Goal: Transaction & Acquisition: Purchase product/service

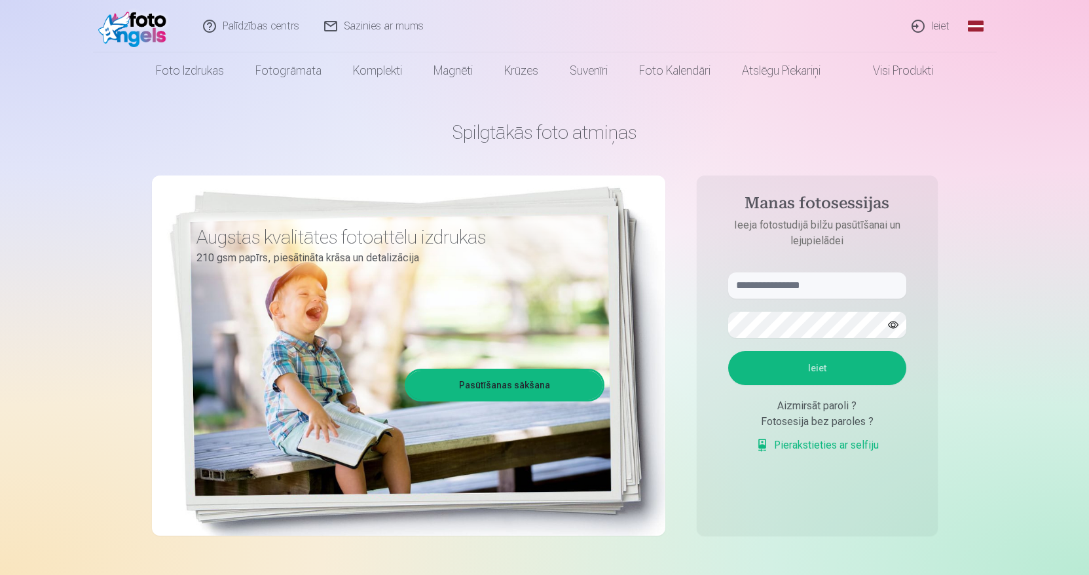
click at [934, 22] on link "Ieiet" at bounding box center [931, 26] width 63 height 52
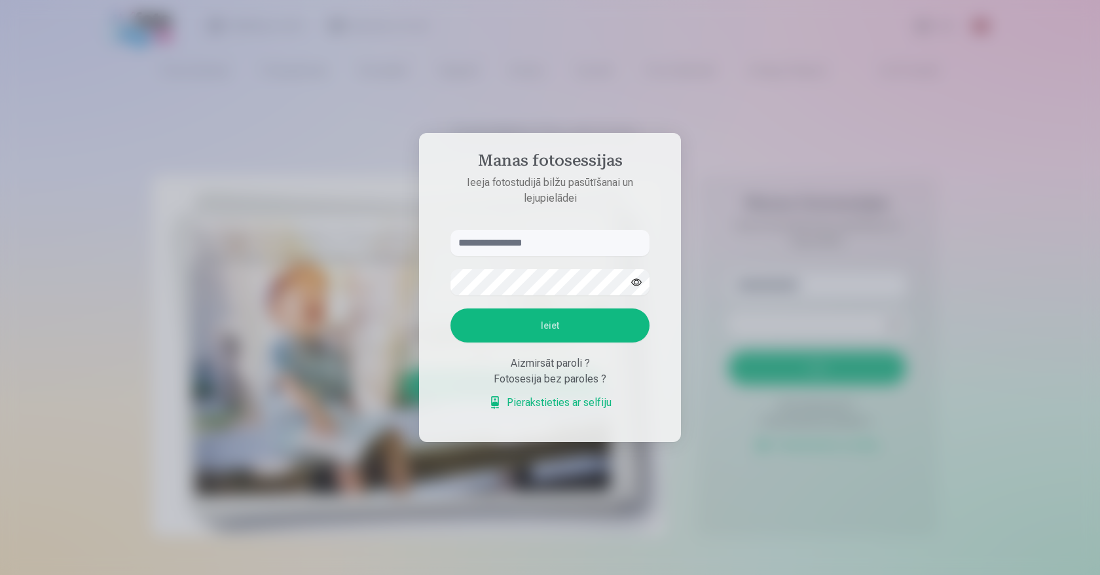
click at [571, 244] on input "text" at bounding box center [549, 243] width 199 height 26
type input "**********"
click at [450, 308] on button "Ieiet" at bounding box center [549, 325] width 199 height 34
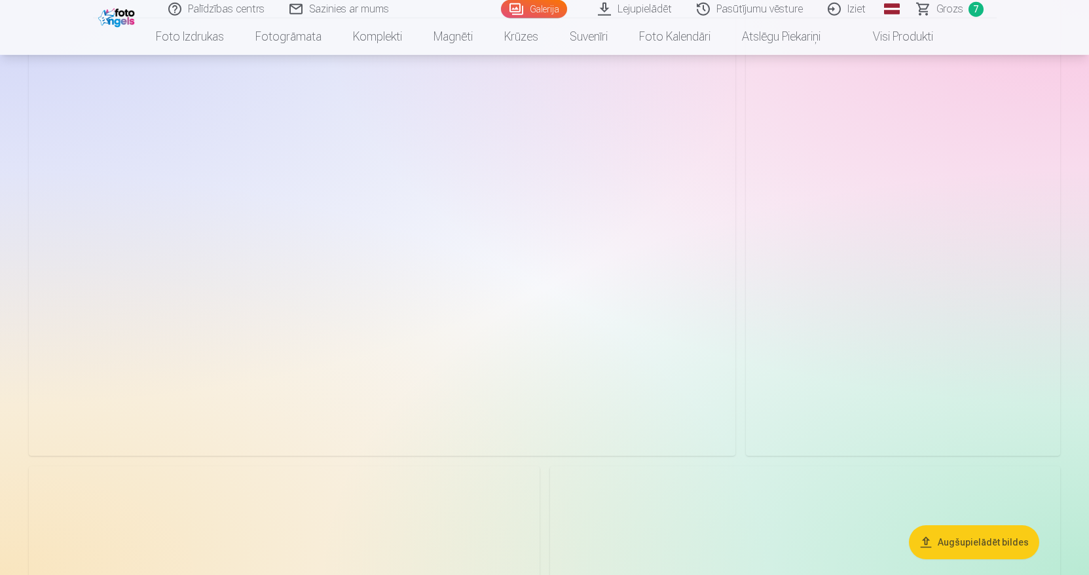
scroll to position [134, 0]
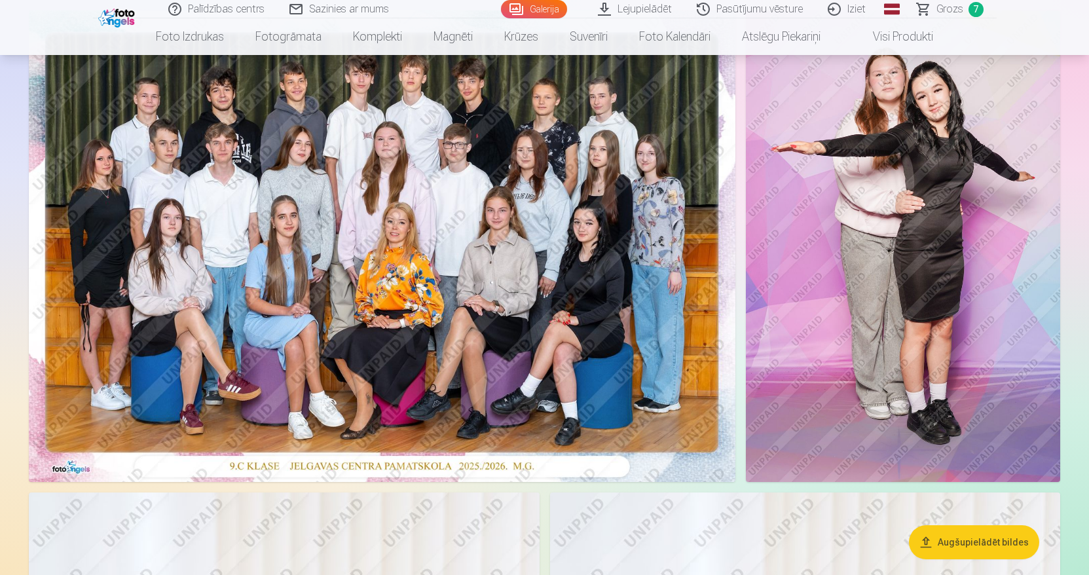
click at [945, 10] on span "Grozs" at bounding box center [949, 9] width 27 height 16
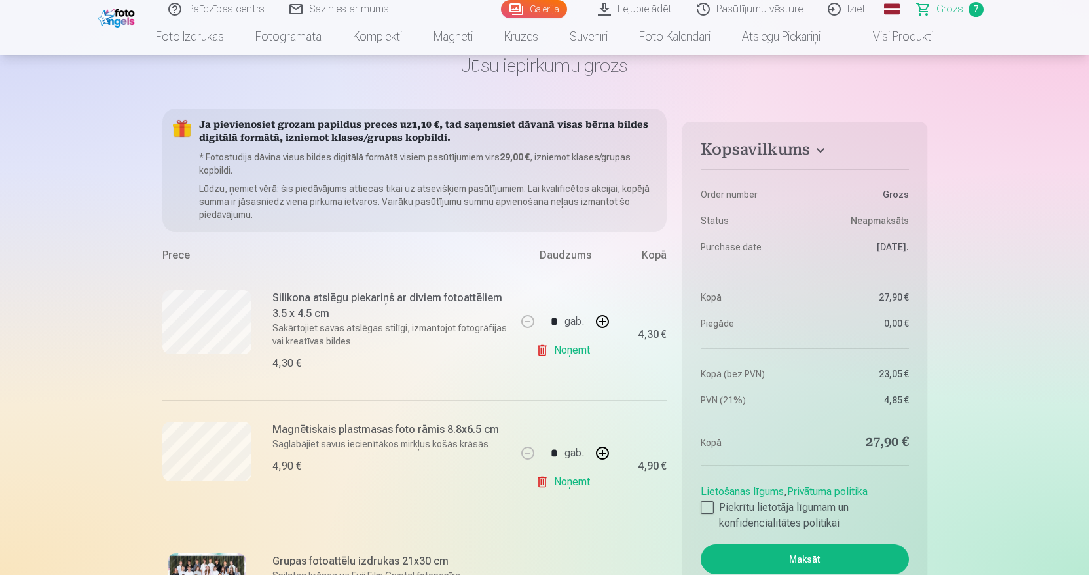
scroll to position [45, 0]
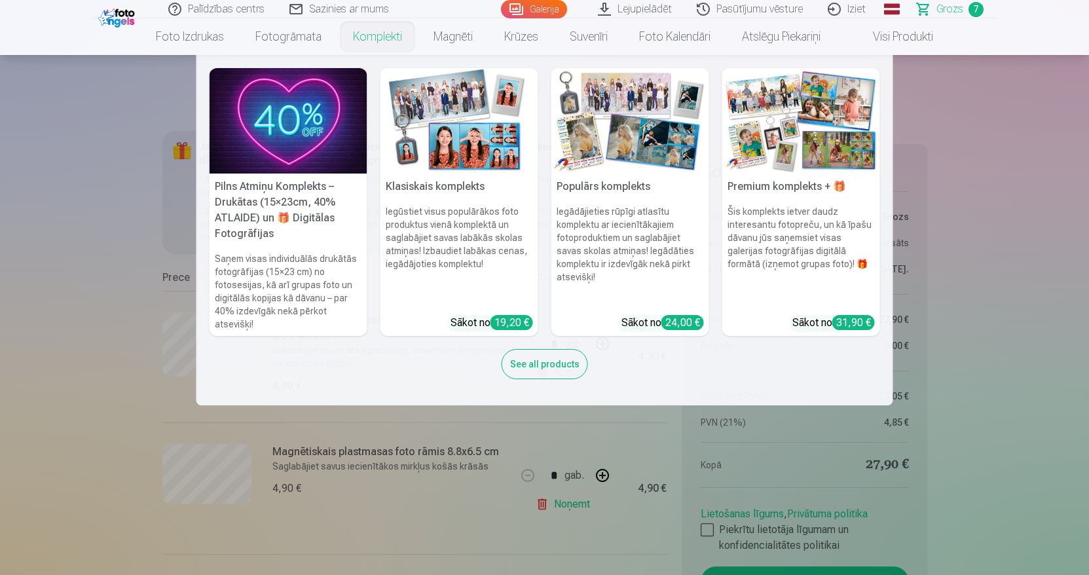
click at [342, 36] on link "Komplekti" at bounding box center [377, 36] width 81 height 37
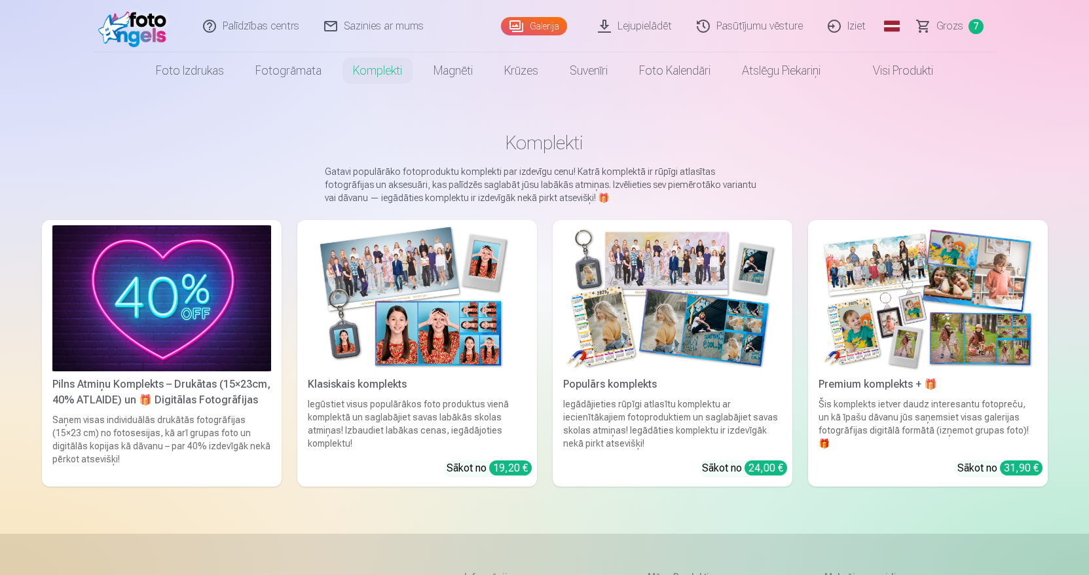
click at [509, 26] on link "Galerija" at bounding box center [534, 26] width 66 height 18
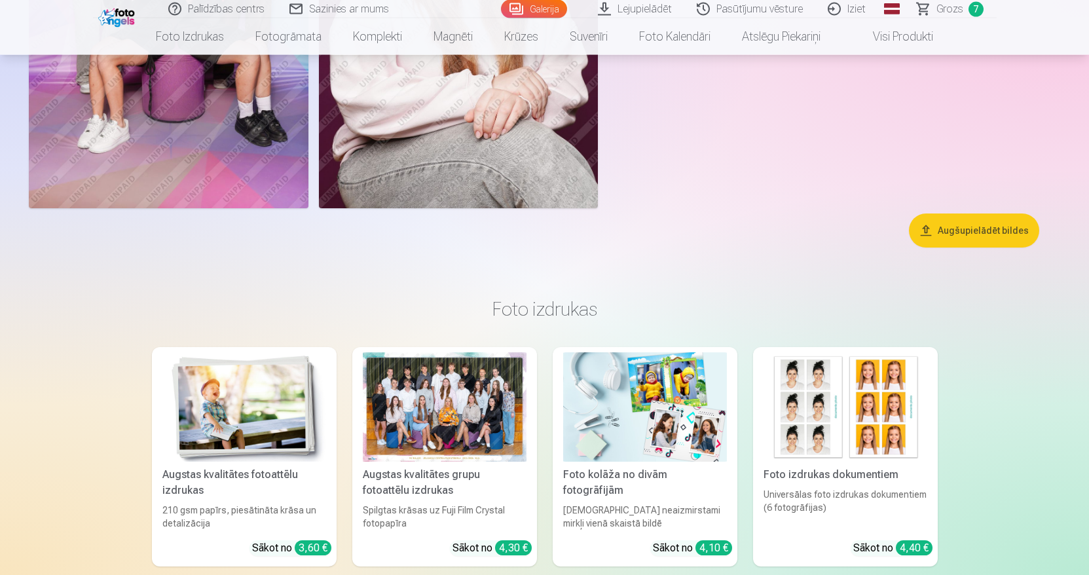
scroll to position [4831, 0]
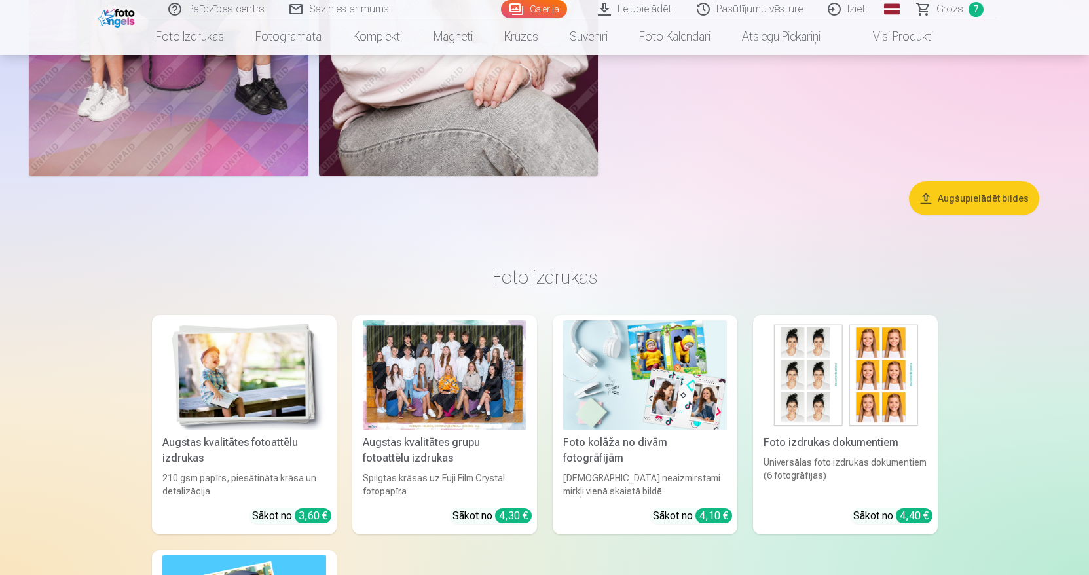
click at [959, 205] on button "Augšupielādēt bildes" at bounding box center [974, 198] width 130 height 34
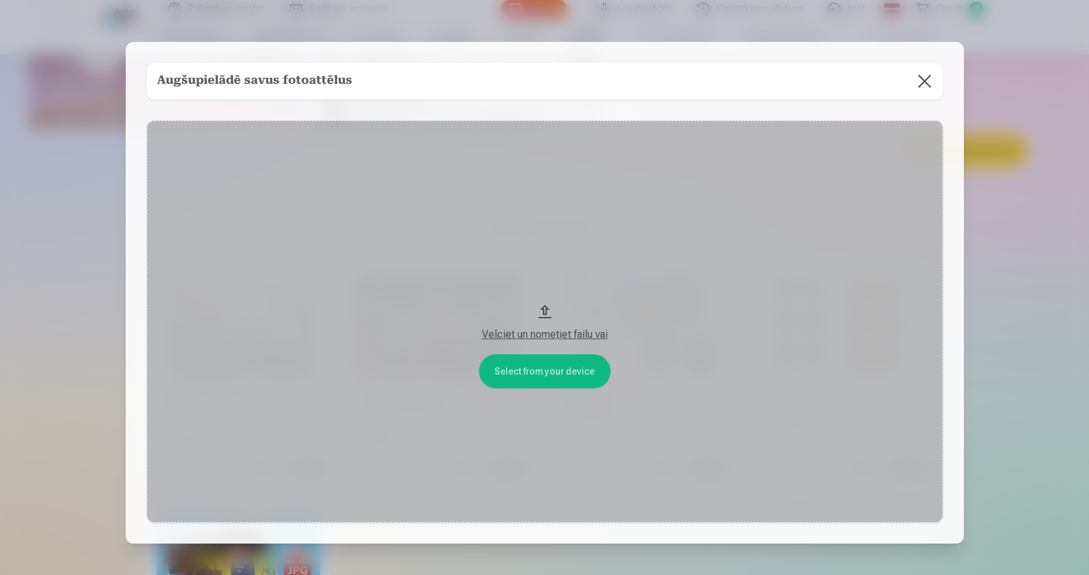
scroll to position [4878, 0]
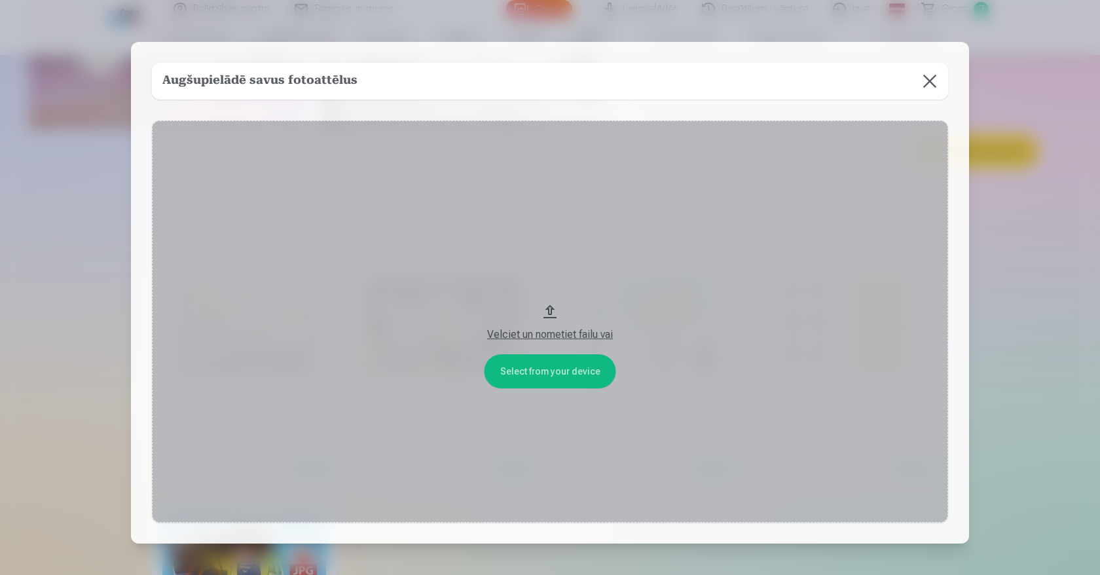
click at [553, 373] on button "Velciet un nometiet failu vai" at bounding box center [550, 321] width 796 height 403
click at [543, 314] on button "Velciet un nometiet failu vai" at bounding box center [550, 321] width 796 height 403
click at [920, 77] on button at bounding box center [929, 81] width 37 height 37
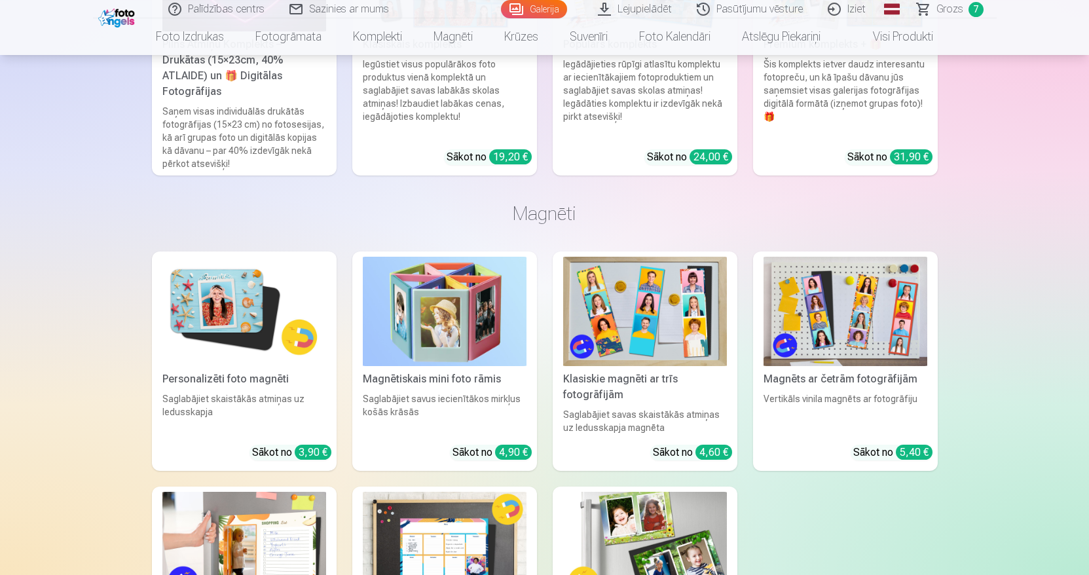
scroll to position [6035, 0]
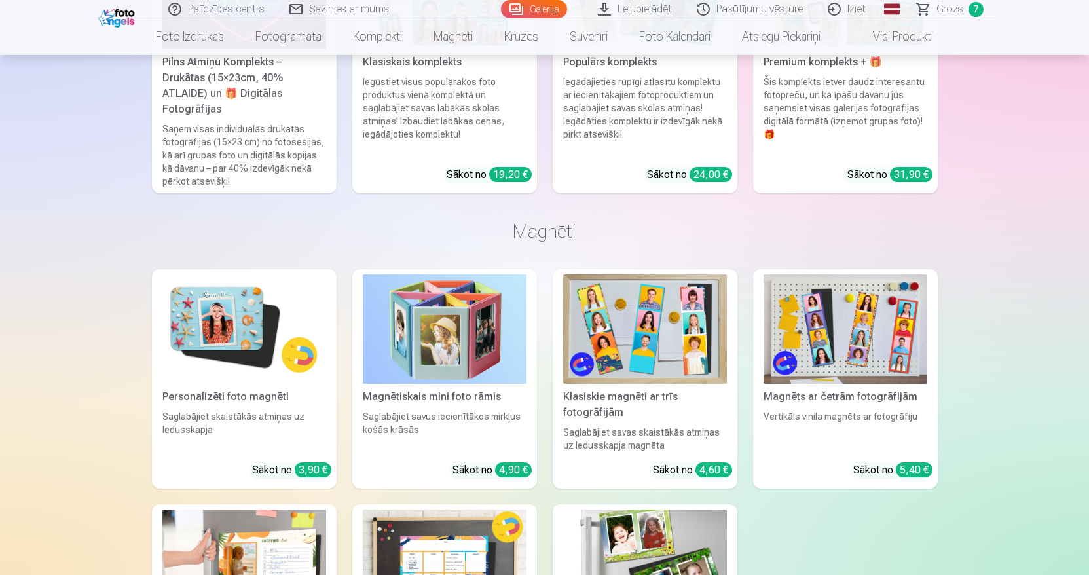
click at [955, 9] on span "Grozs" at bounding box center [949, 9] width 27 height 16
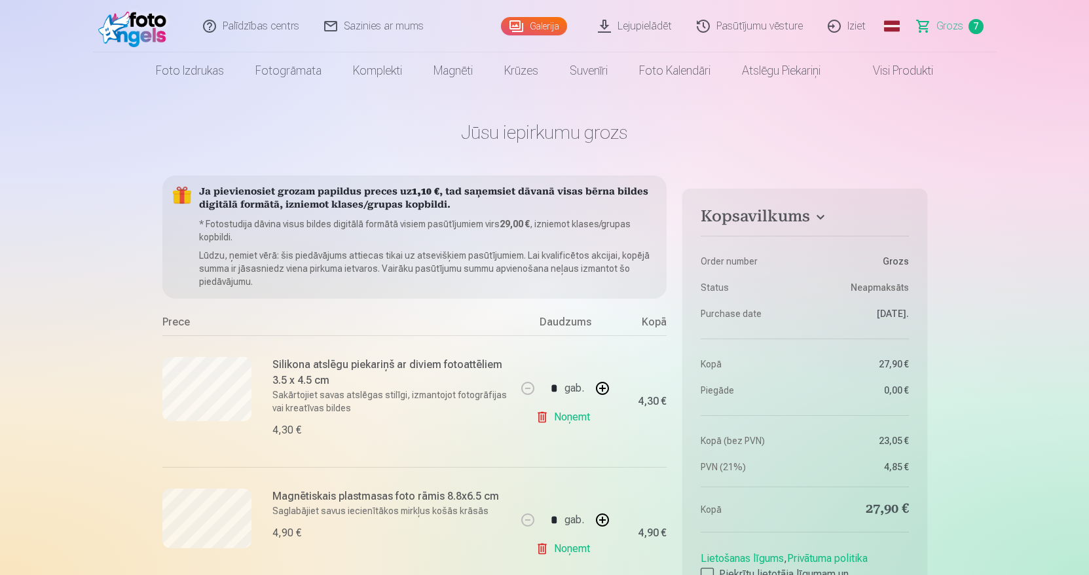
click at [545, 29] on link "Galerija" at bounding box center [534, 26] width 66 height 18
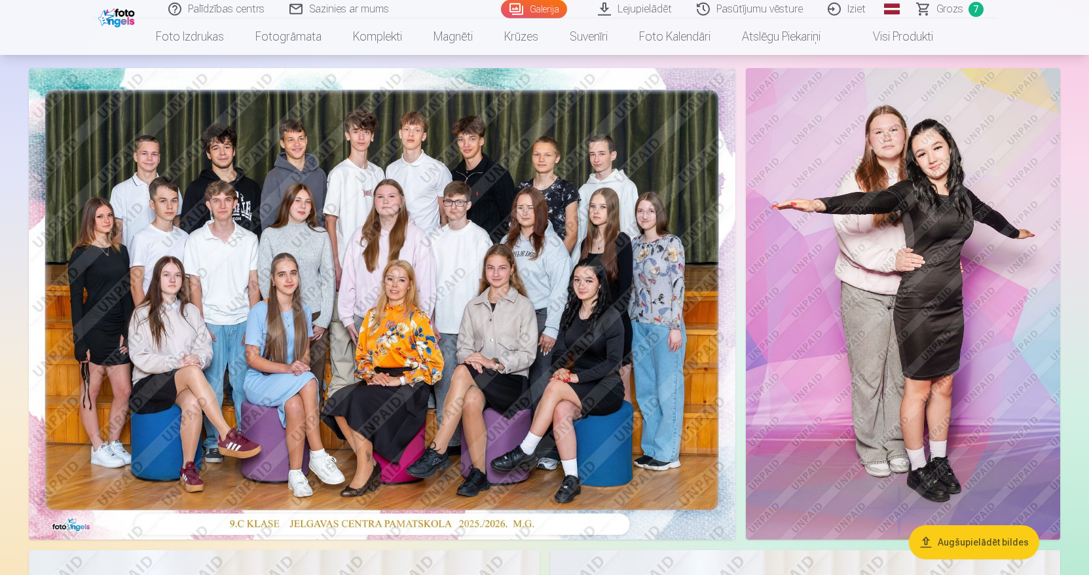
scroll to position [111, 0]
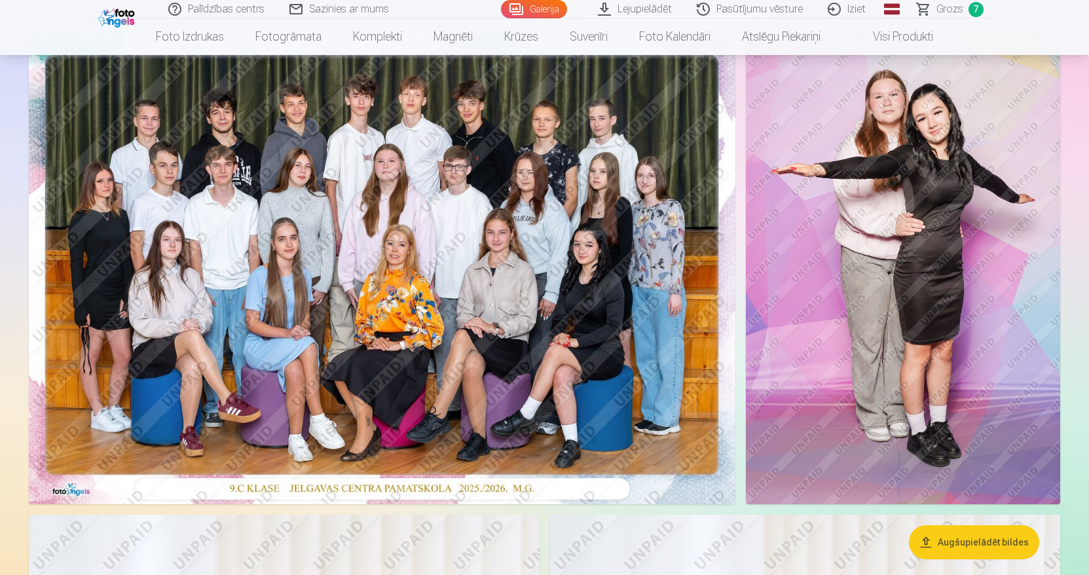
click at [864, 420] on img at bounding box center [903, 268] width 314 height 471
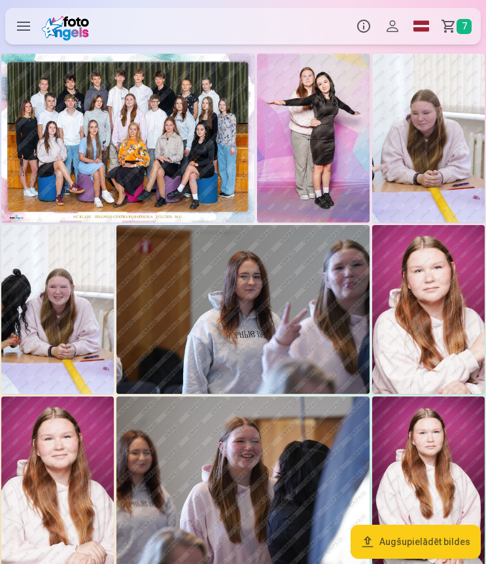
click at [328, 161] on img at bounding box center [313, 138] width 113 height 169
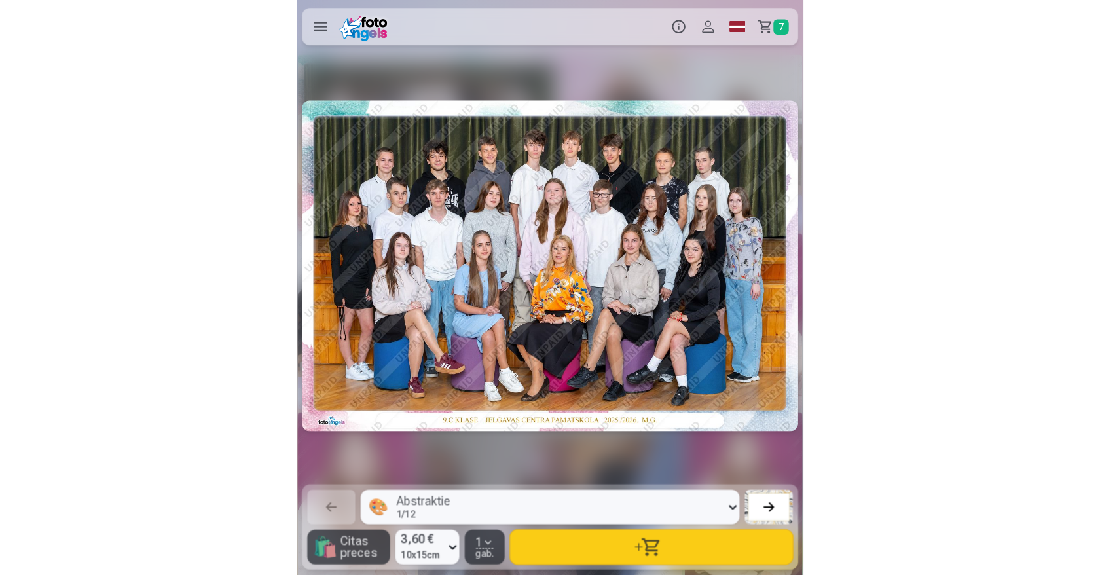
scroll to position [0, 498]
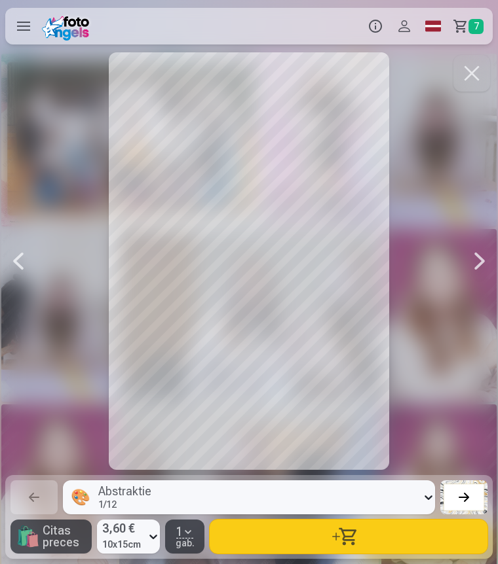
click at [155, 538] on icon at bounding box center [153, 536] width 13 height 21
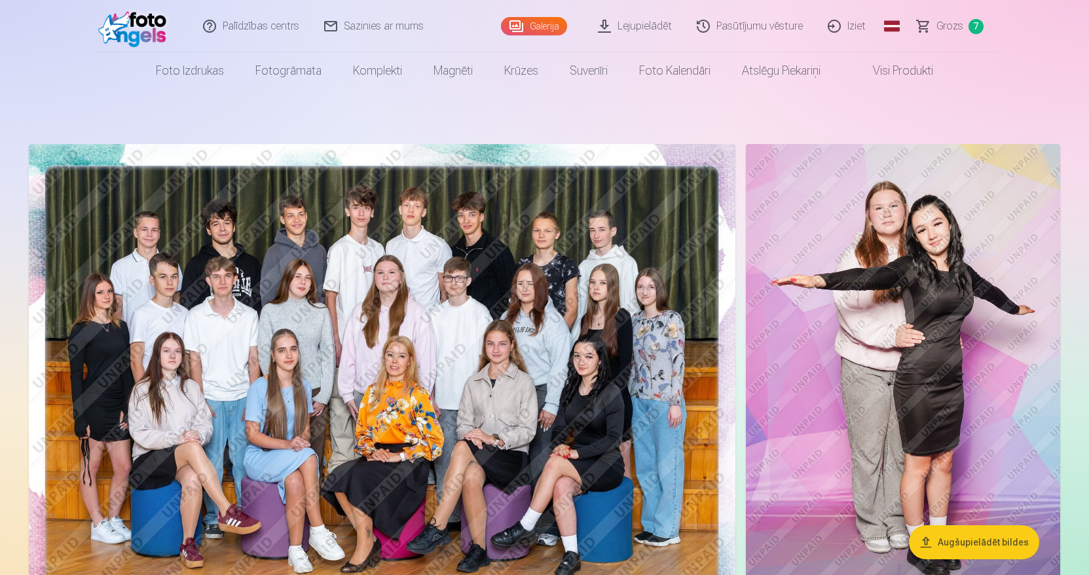
click at [872, 340] on img at bounding box center [903, 379] width 314 height 471
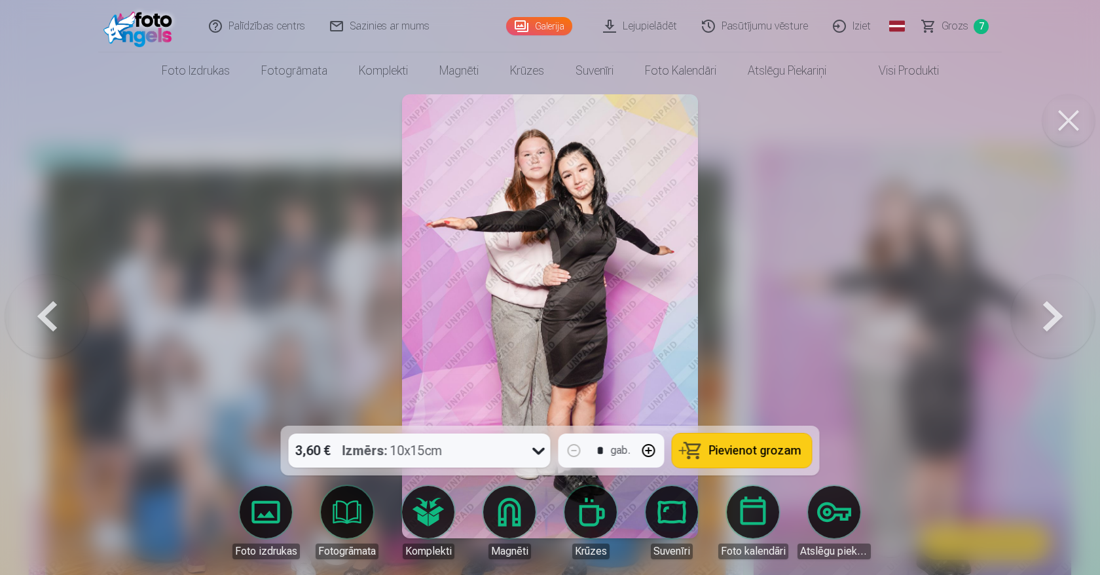
click at [539, 452] on icon at bounding box center [538, 451] width 12 height 7
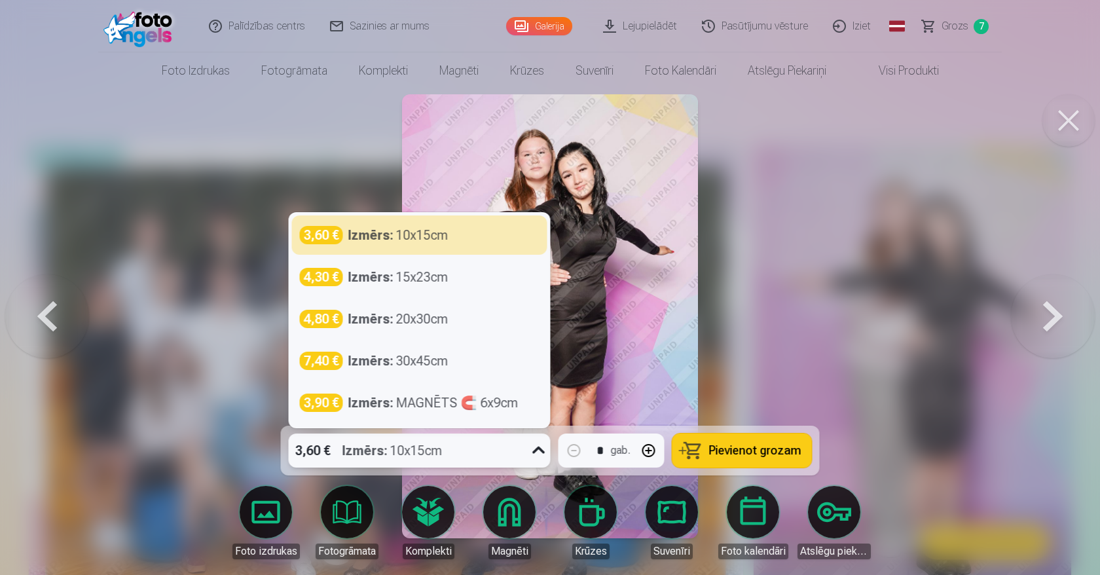
click at [534, 456] on icon at bounding box center [538, 450] width 21 height 21
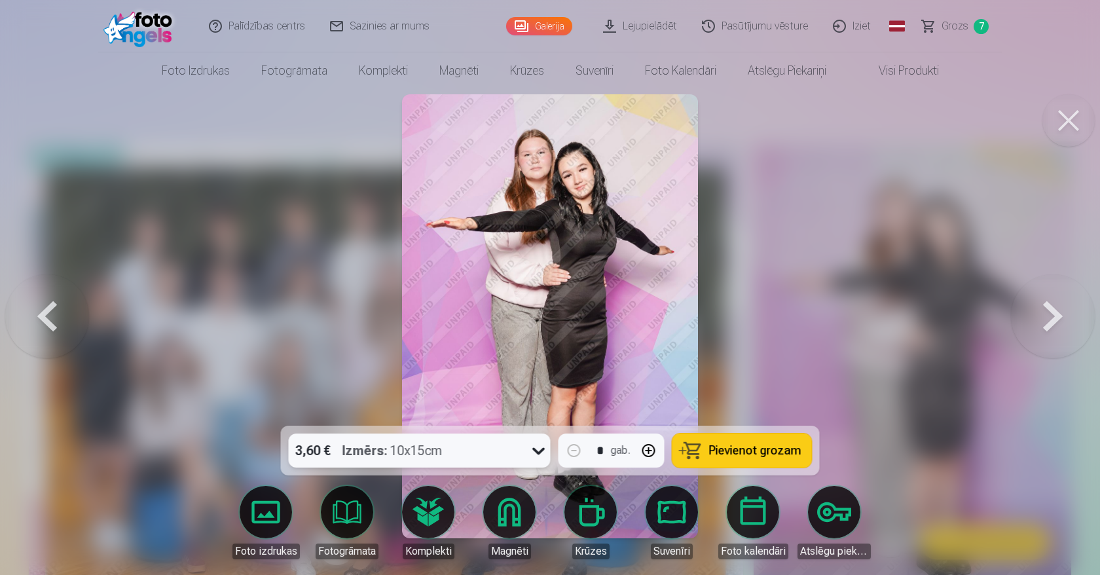
click at [535, 456] on icon at bounding box center [538, 450] width 21 height 21
click at [549, 454] on icon at bounding box center [538, 450] width 21 height 21
click at [769, 460] on button "Pievienot grozam" at bounding box center [741, 450] width 139 height 34
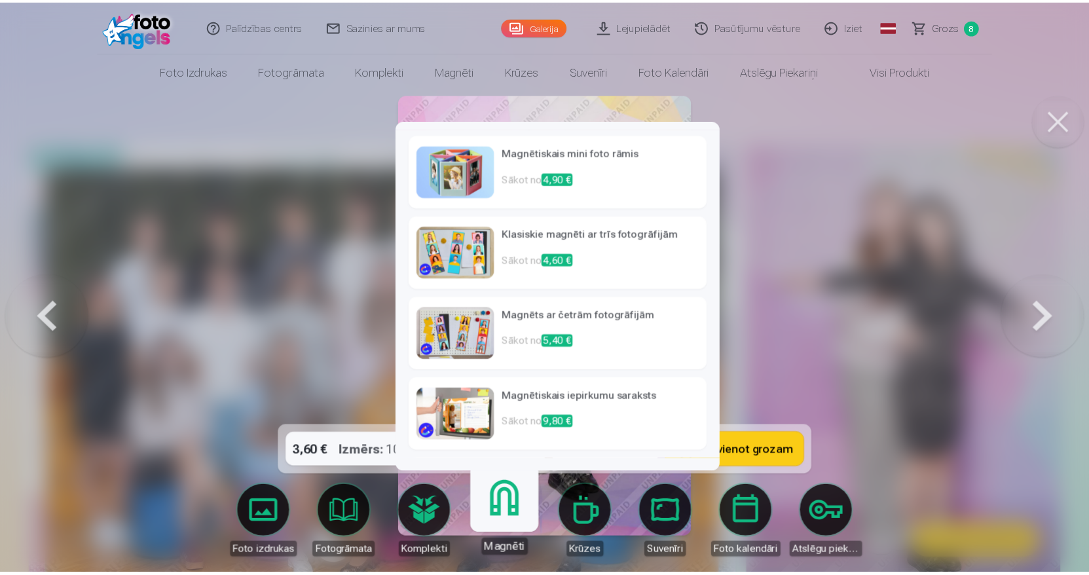
scroll to position [69, 0]
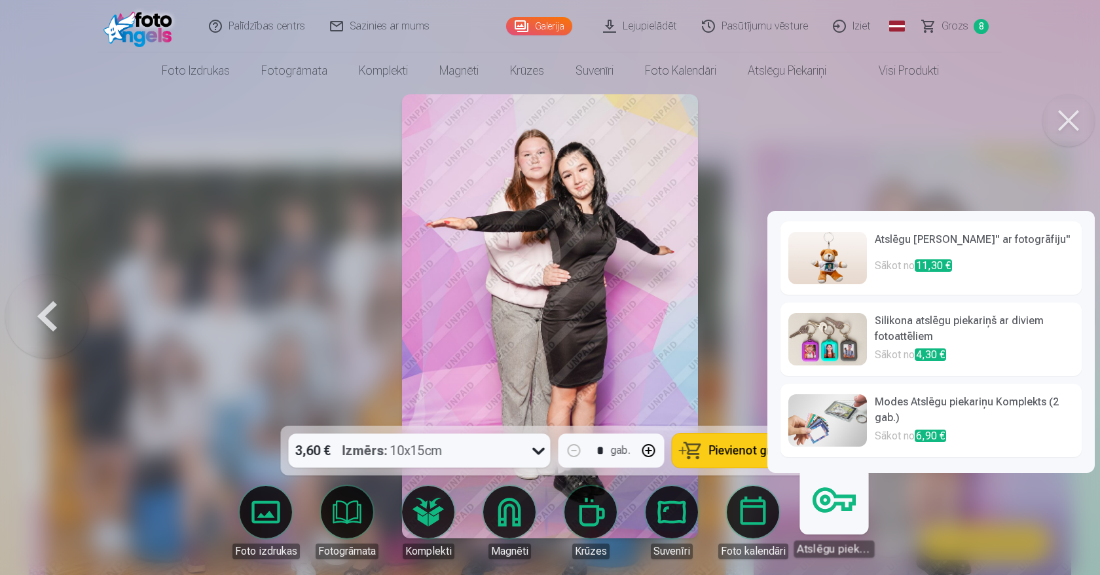
click at [950, 511] on div at bounding box center [550, 287] width 1100 height 575
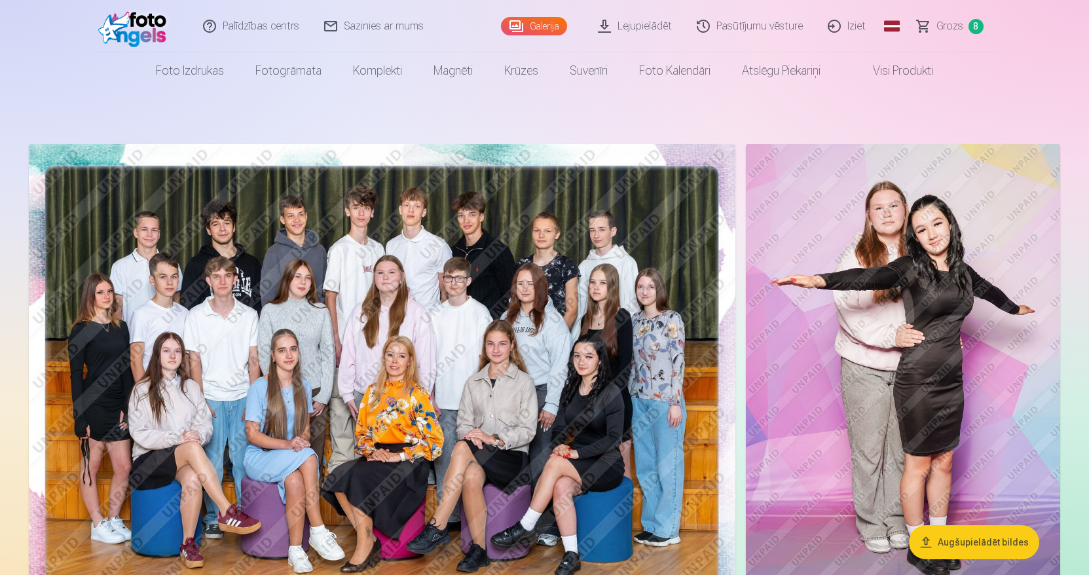
click at [925, 33] on link "Grozs 8" at bounding box center [951, 26] width 92 height 52
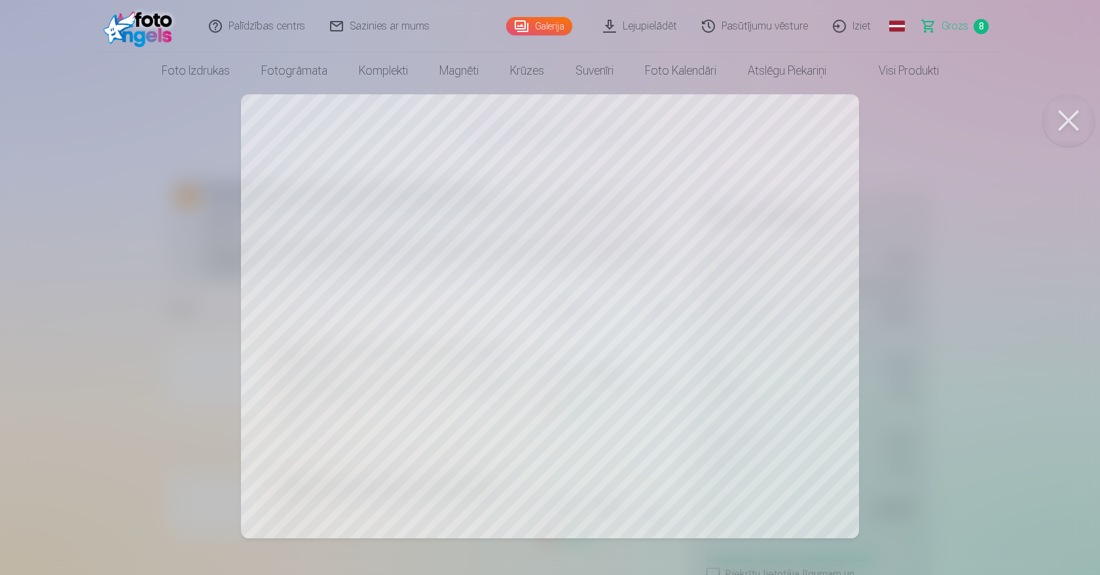
click at [1070, 125] on button at bounding box center [1068, 120] width 52 height 52
click at [1069, 124] on button at bounding box center [1068, 120] width 52 height 52
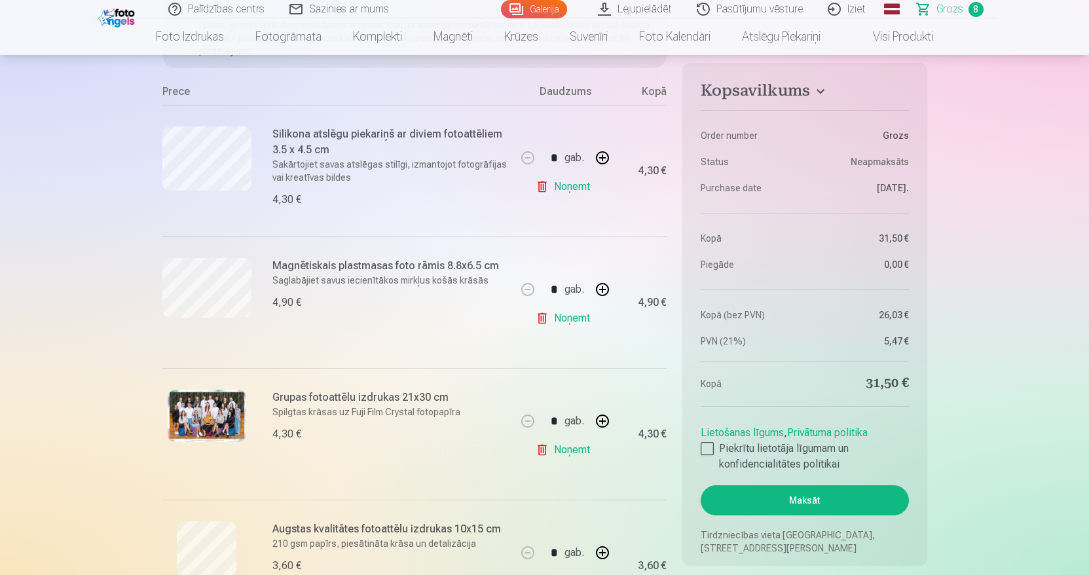
scroll to position [223, 0]
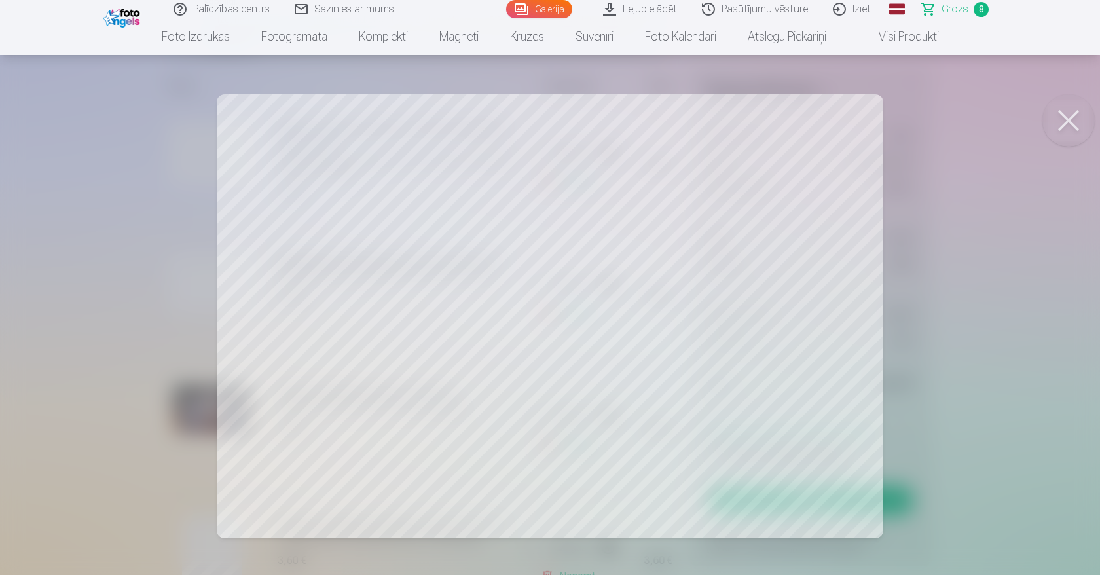
click at [1080, 120] on button at bounding box center [1068, 120] width 52 height 52
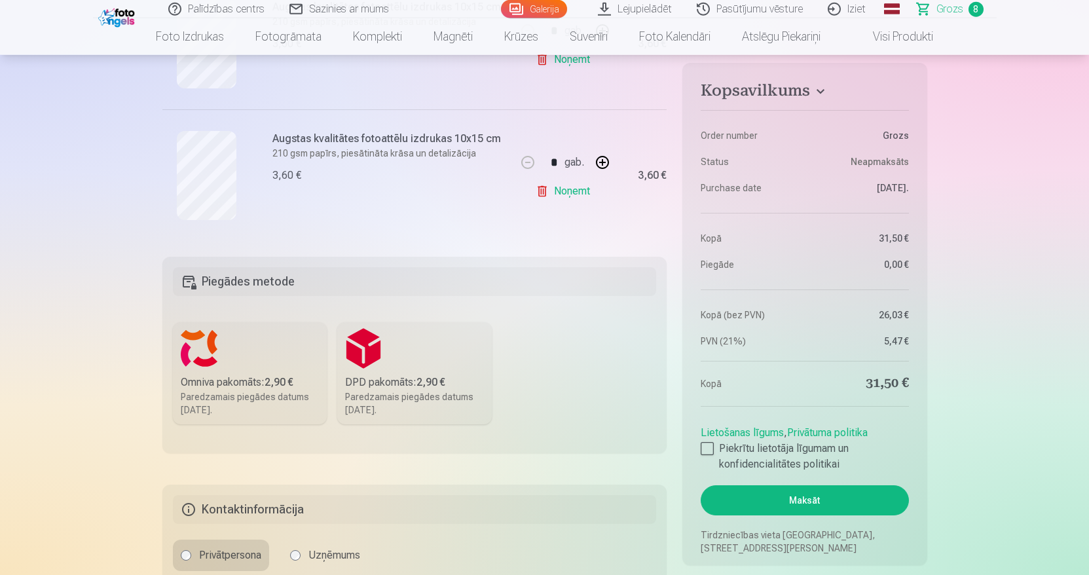
scroll to position [1135, 0]
click at [278, 370] on label "Omniva pakomāts : 2,90 € Paredzamais piegādes datums 25.10.2025." at bounding box center [250, 372] width 155 height 102
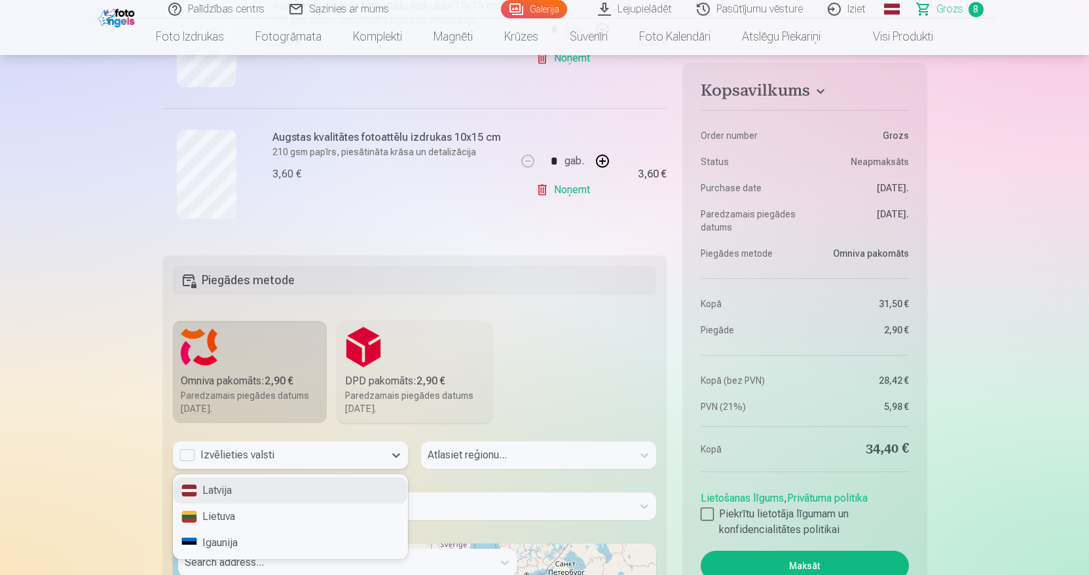
click at [196, 450] on div "Izvēlieties valsti" at bounding box center [278, 455] width 198 height 16
click at [234, 490] on div "Latvija" at bounding box center [291, 490] width 234 height 26
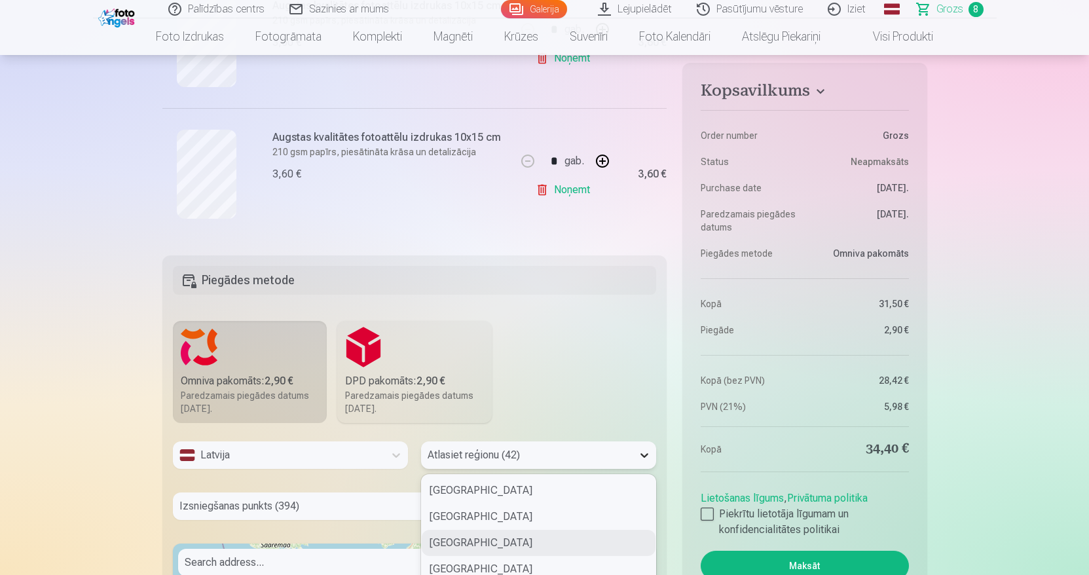
click at [634, 452] on div "42 results available. Use Up and Down to choose options, press Enter to select …" at bounding box center [538, 454] width 235 height 27
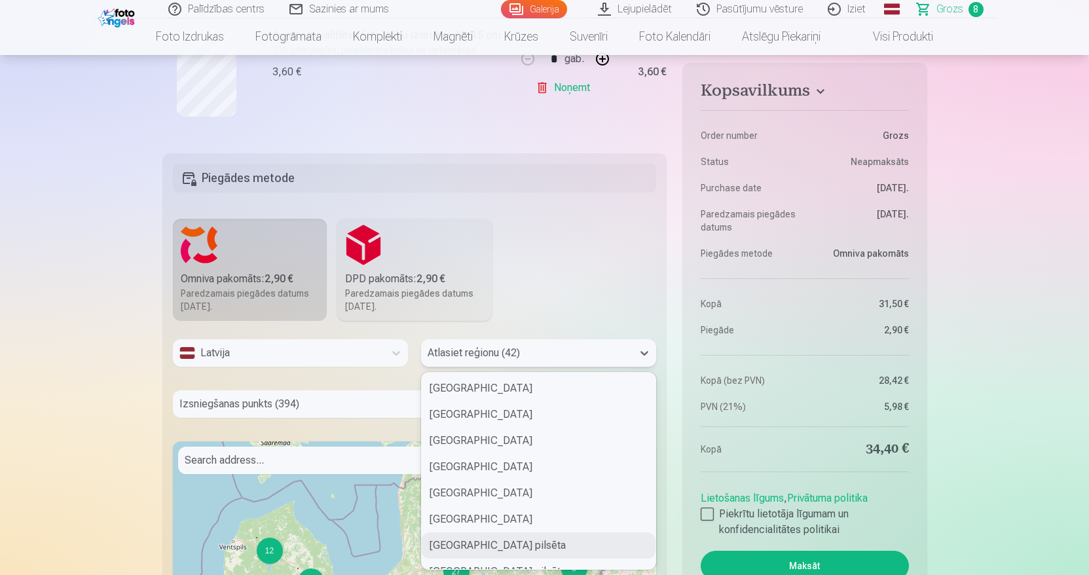
click at [511, 543] on div "Jelgavas pilsēta" at bounding box center [539, 545] width 234 height 26
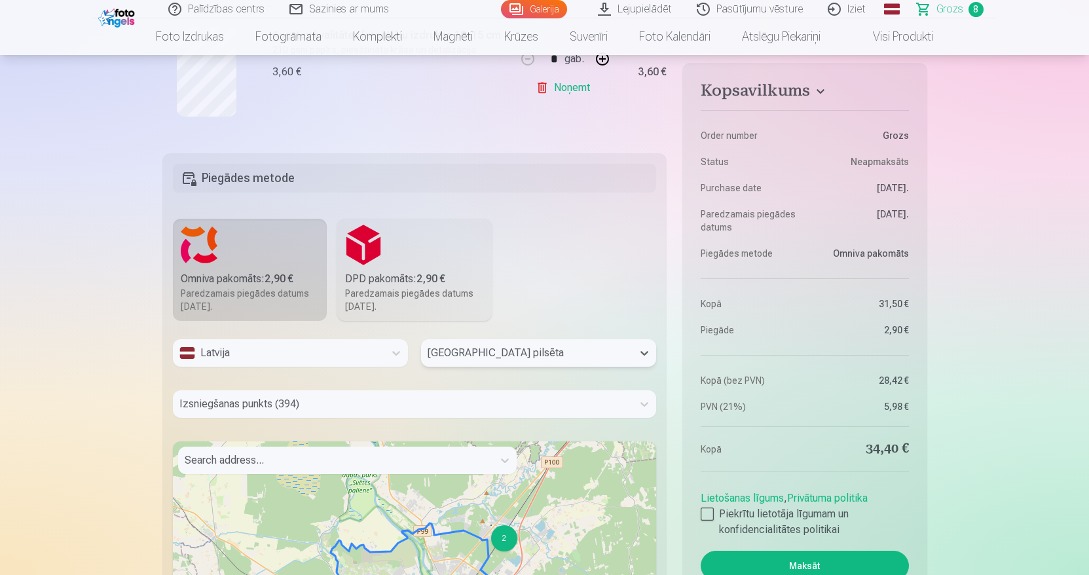
scroll to position [1326, 0]
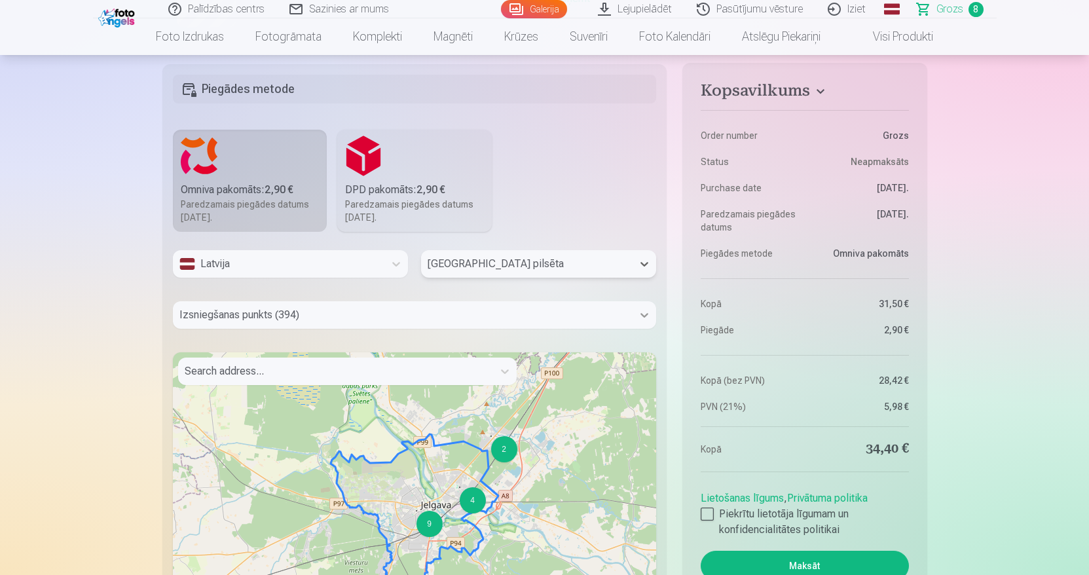
click at [642, 316] on icon at bounding box center [644, 314] width 13 height 13
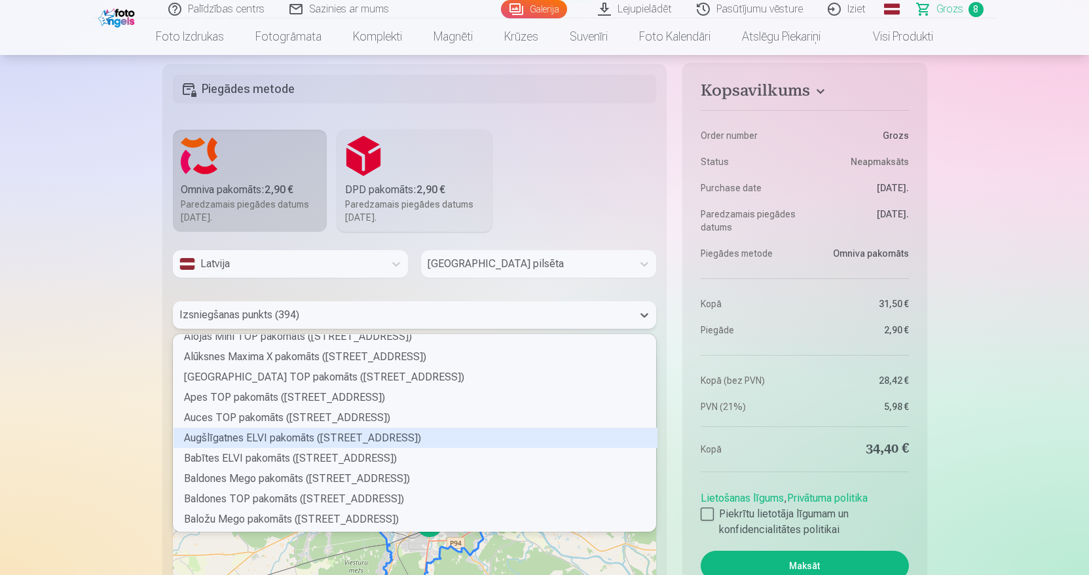
scroll to position [220, 0]
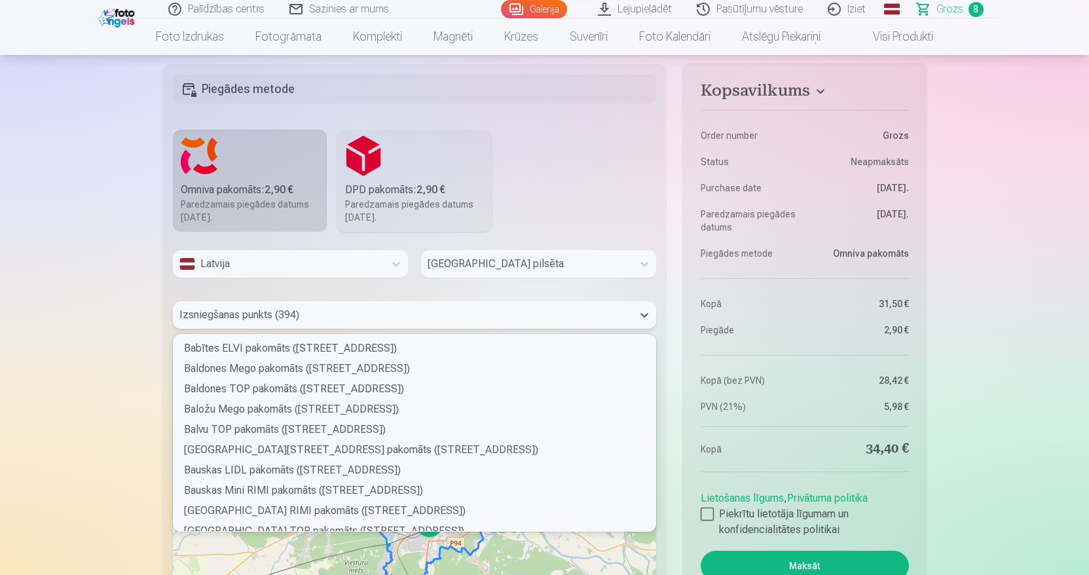
click at [308, 319] on div at bounding box center [402, 315] width 447 height 18
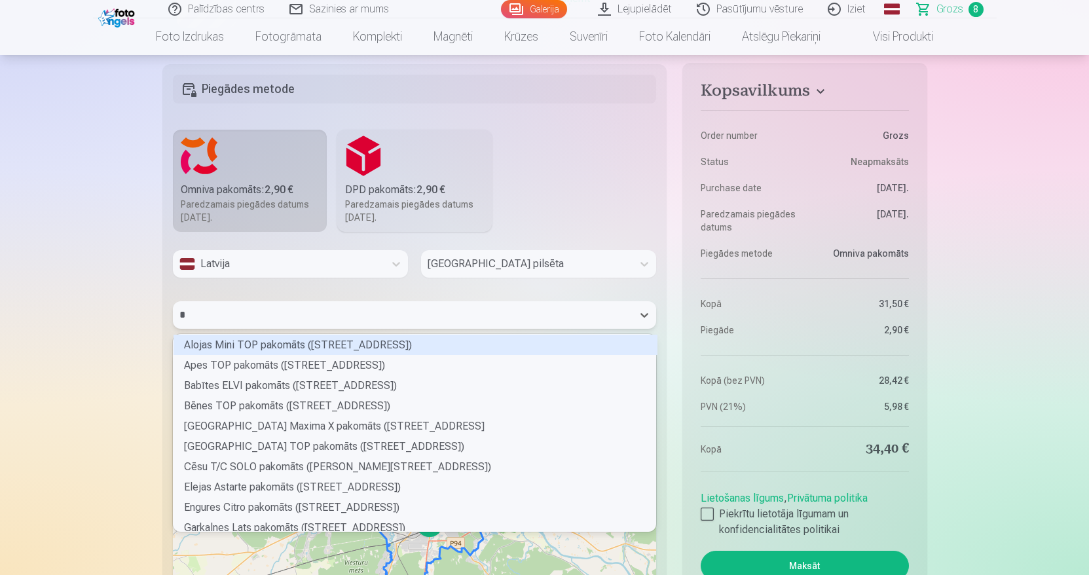
scroll to position [185, 471]
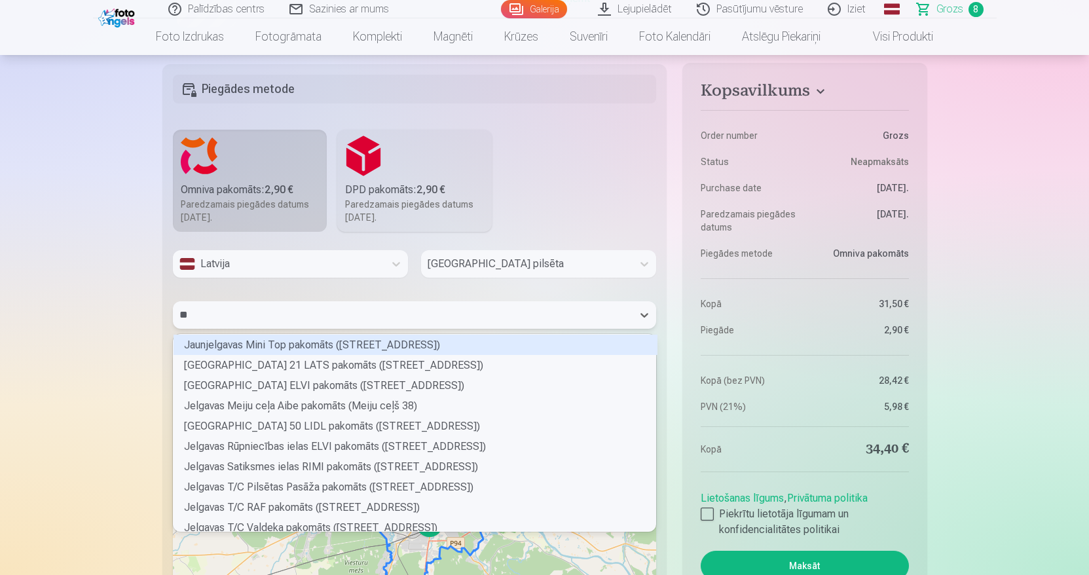
type input "***"
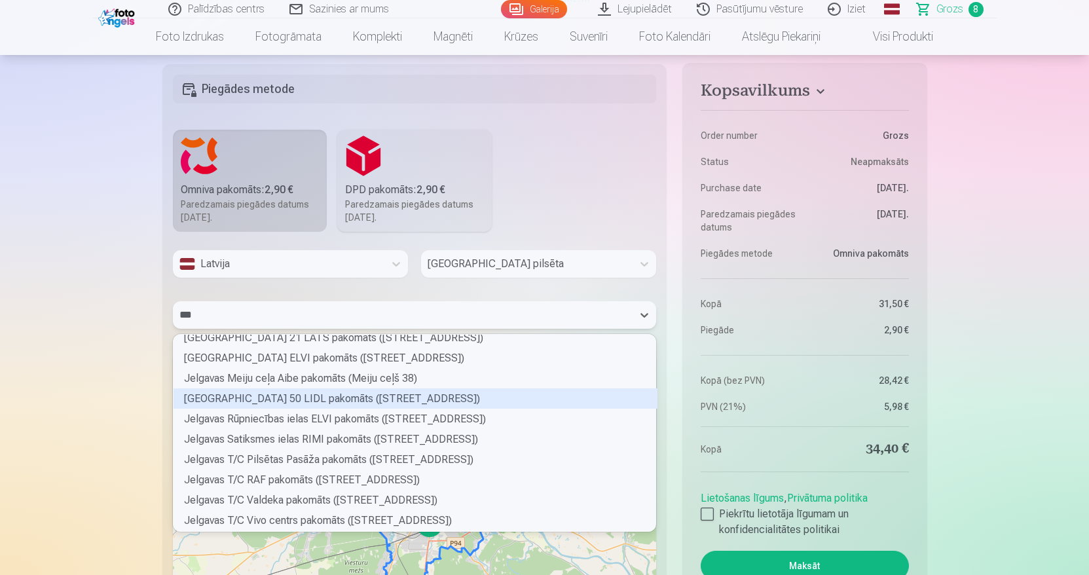
scroll to position [0, 0]
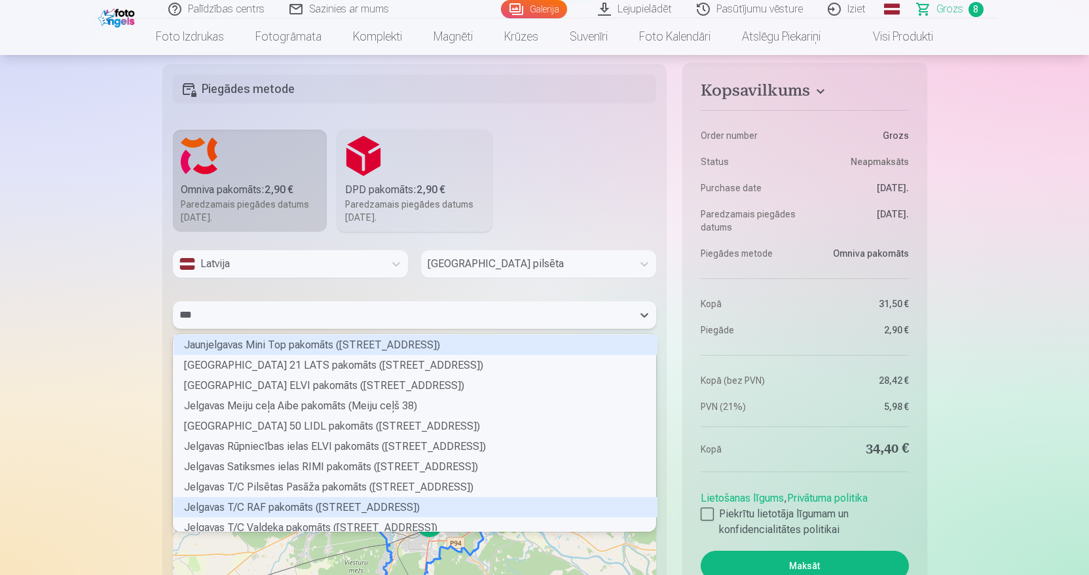
click at [312, 508] on div "Jelgavas T/C RAF pakomāts (Rīgas iela 48)" at bounding box center [416, 507] width 484 height 20
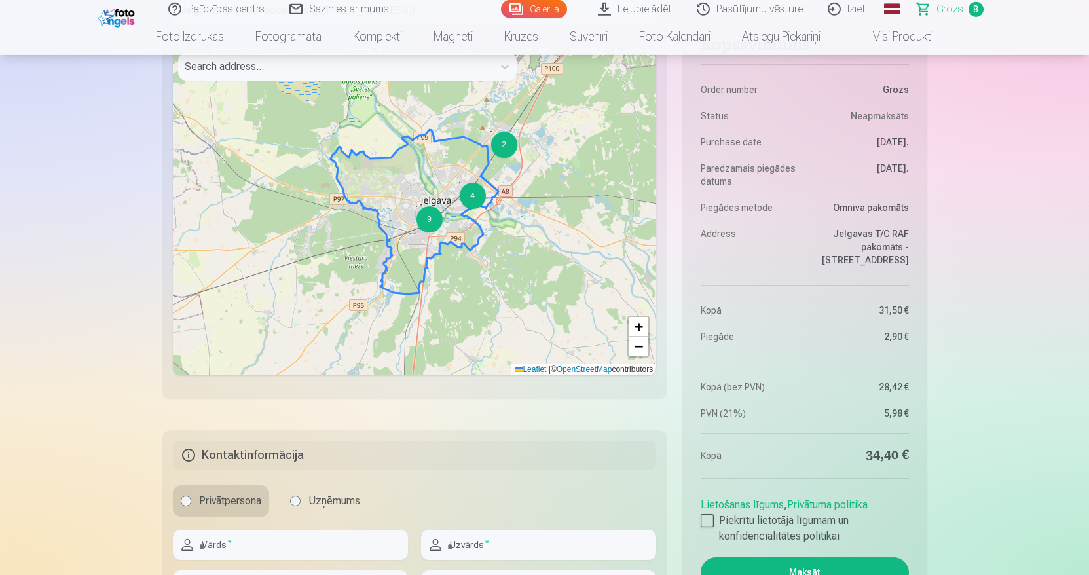
scroll to position [1705, 0]
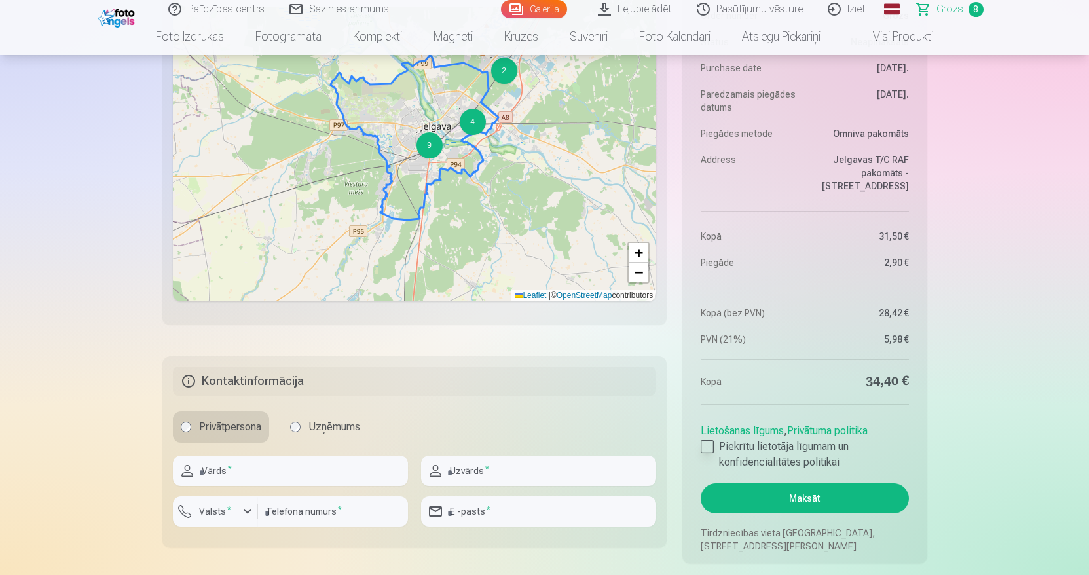
click at [703, 448] on div at bounding box center [707, 446] width 13 height 13
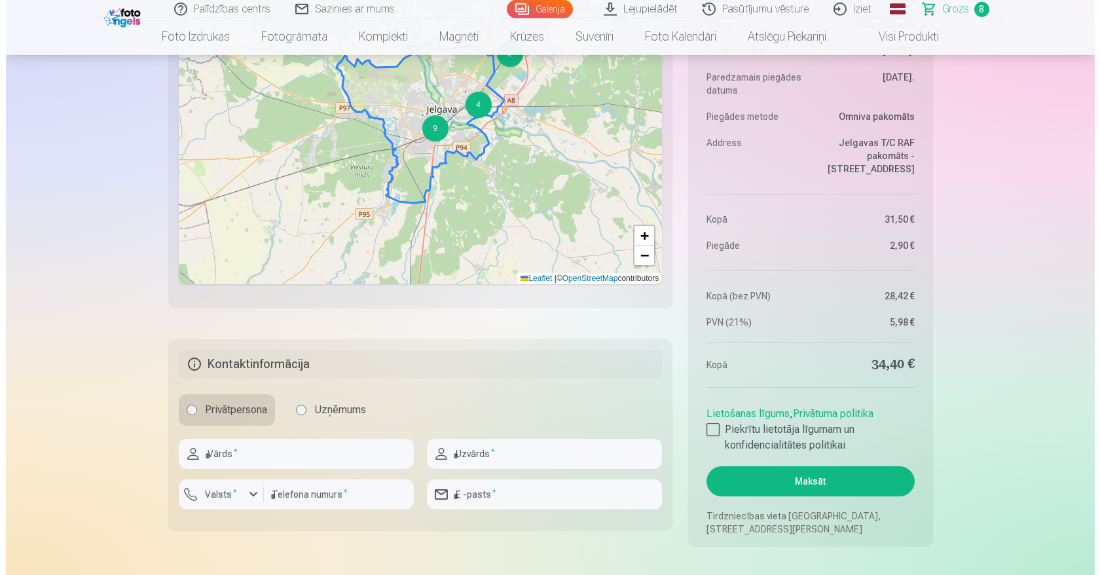
scroll to position [1772, 0]
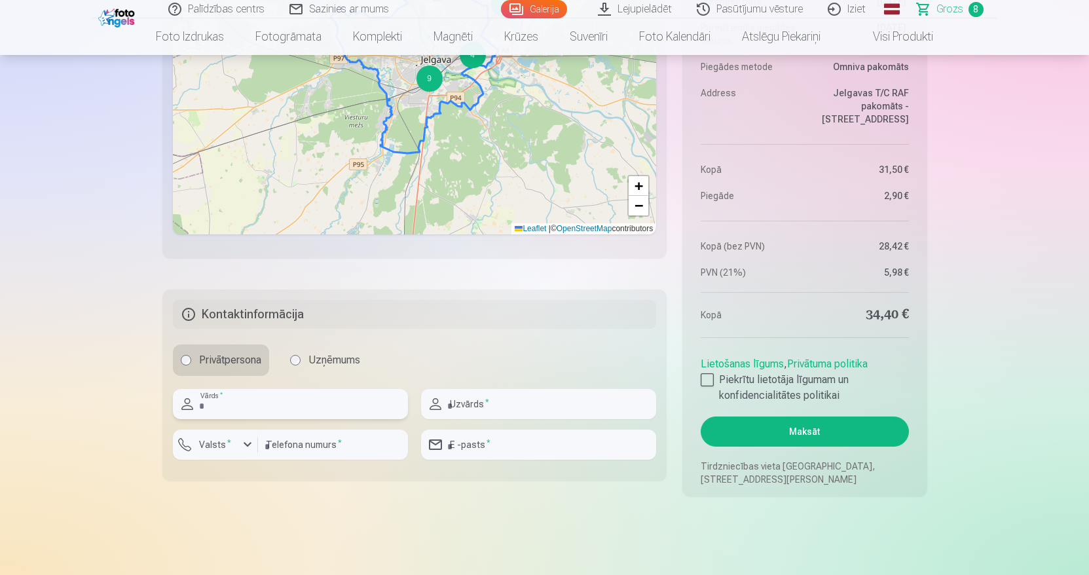
click at [269, 397] on input "text" at bounding box center [290, 404] width 235 height 30
type input "****"
click at [500, 404] on input "text" at bounding box center [538, 404] width 235 height 30
type input "********"
click at [241, 445] on div "button" at bounding box center [248, 445] width 16 height 16
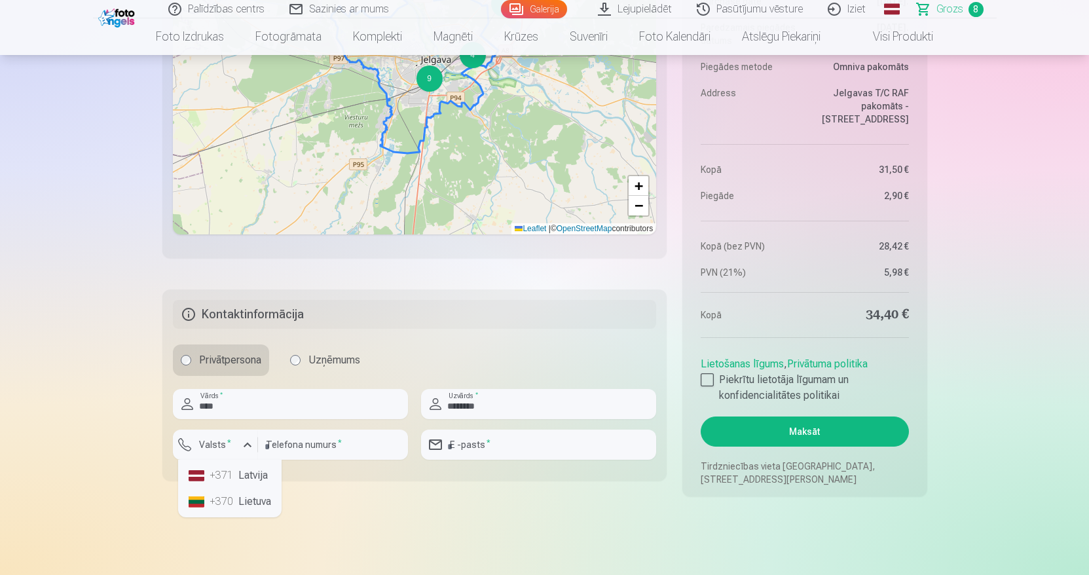
click at [249, 479] on li "+371 Latvija" at bounding box center [229, 475] width 93 height 26
click at [335, 439] on input "number" at bounding box center [333, 445] width 150 height 30
type input "********"
click at [505, 447] on input "email" at bounding box center [538, 445] width 235 height 30
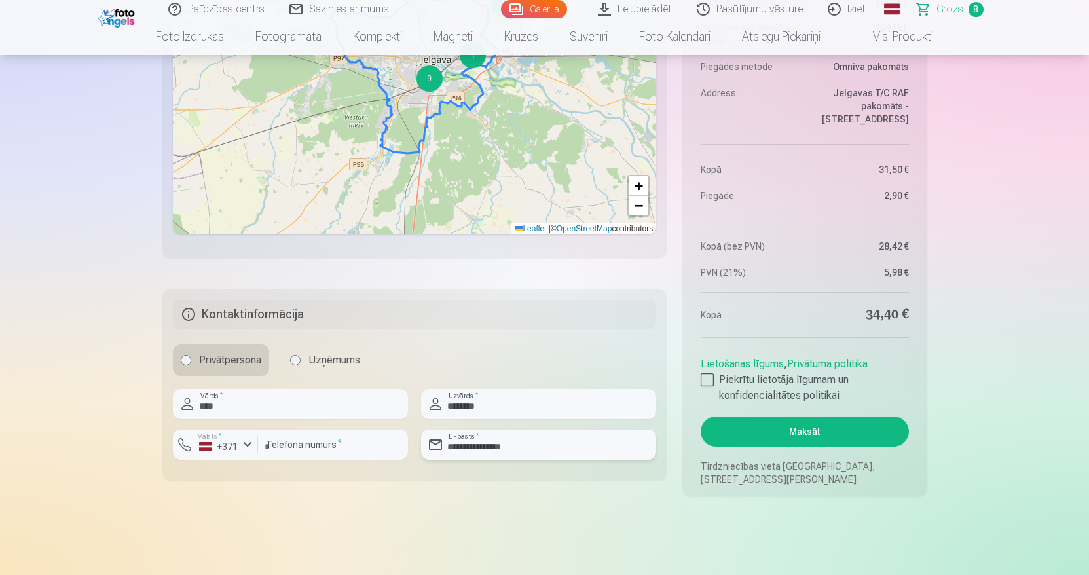
click at [483, 450] on input "**********" at bounding box center [538, 445] width 235 height 30
click at [484, 446] on input "**********" at bounding box center [538, 445] width 235 height 30
click at [541, 443] on input "**********" at bounding box center [538, 445] width 235 height 30
type input "**********"
click at [833, 441] on button "Maksāt" at bounding box center [805, 431] width 208 height 30
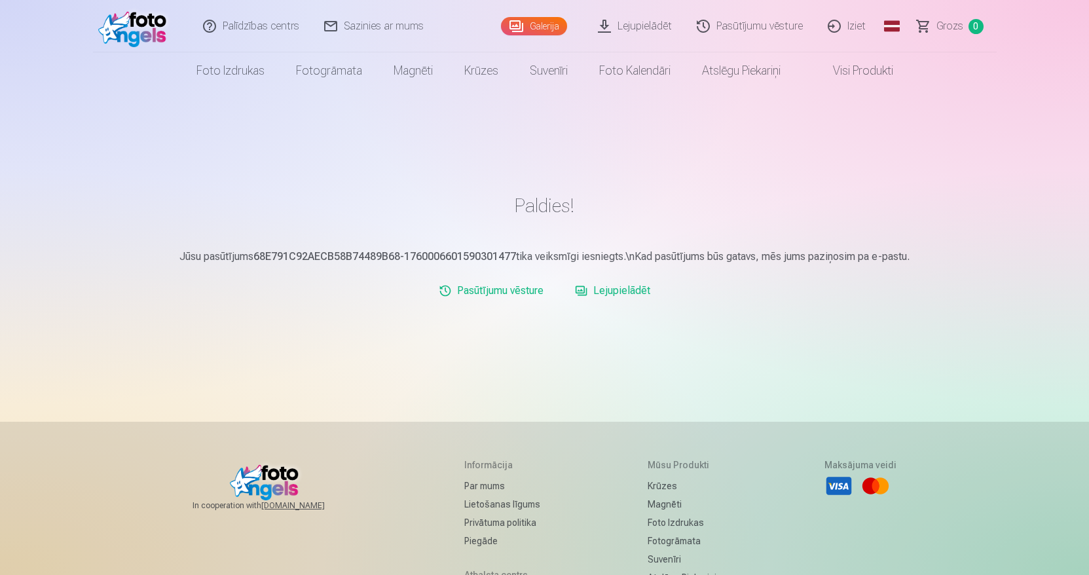
click at [854, 28] on link "Iziet" at bounding box center [847, 26] width 63 height 52
